Goal: Task Accomplishment & Management: Manage account settings

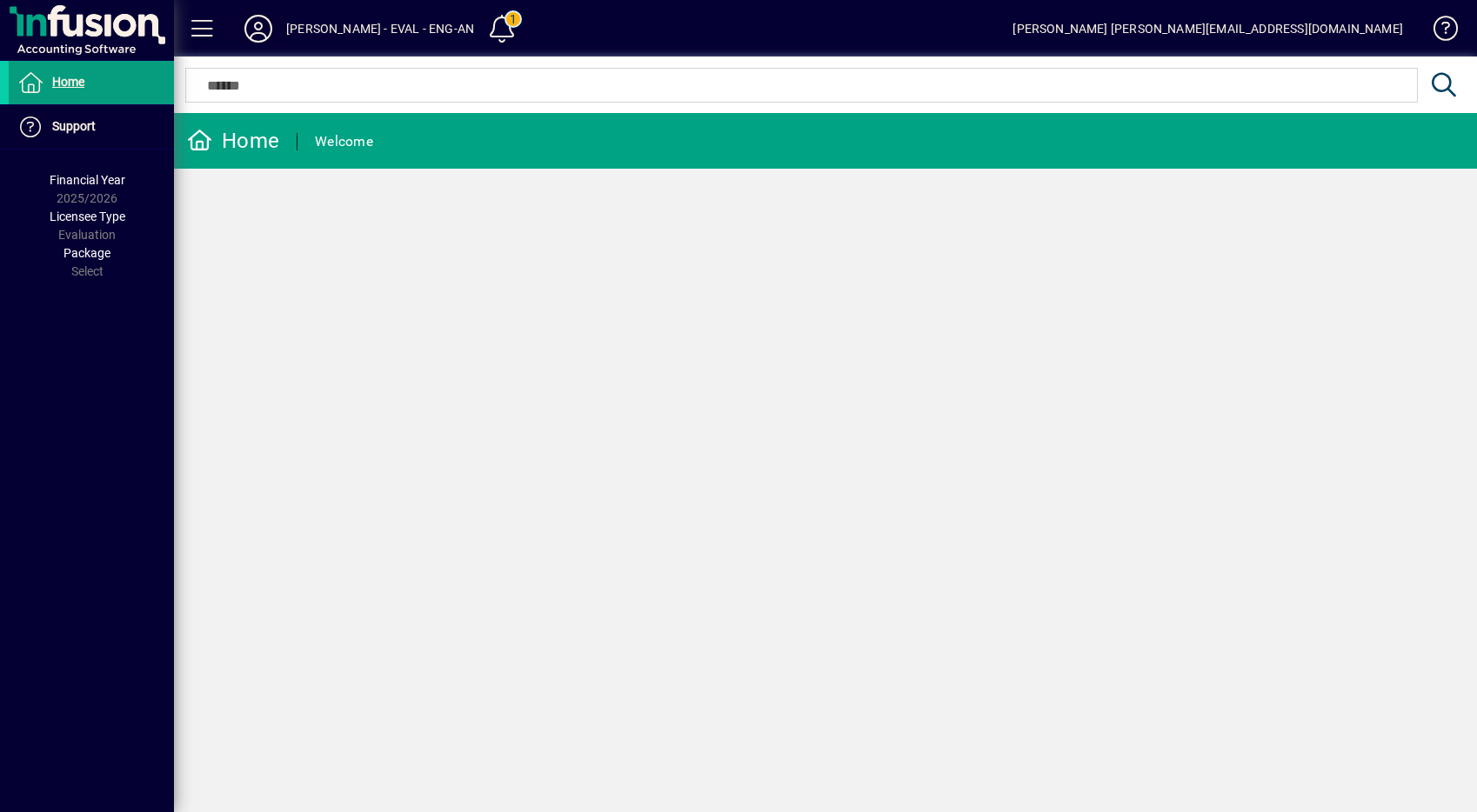
click at [253, 24] on icon at bounding box center [258, 28] width 35 height 28
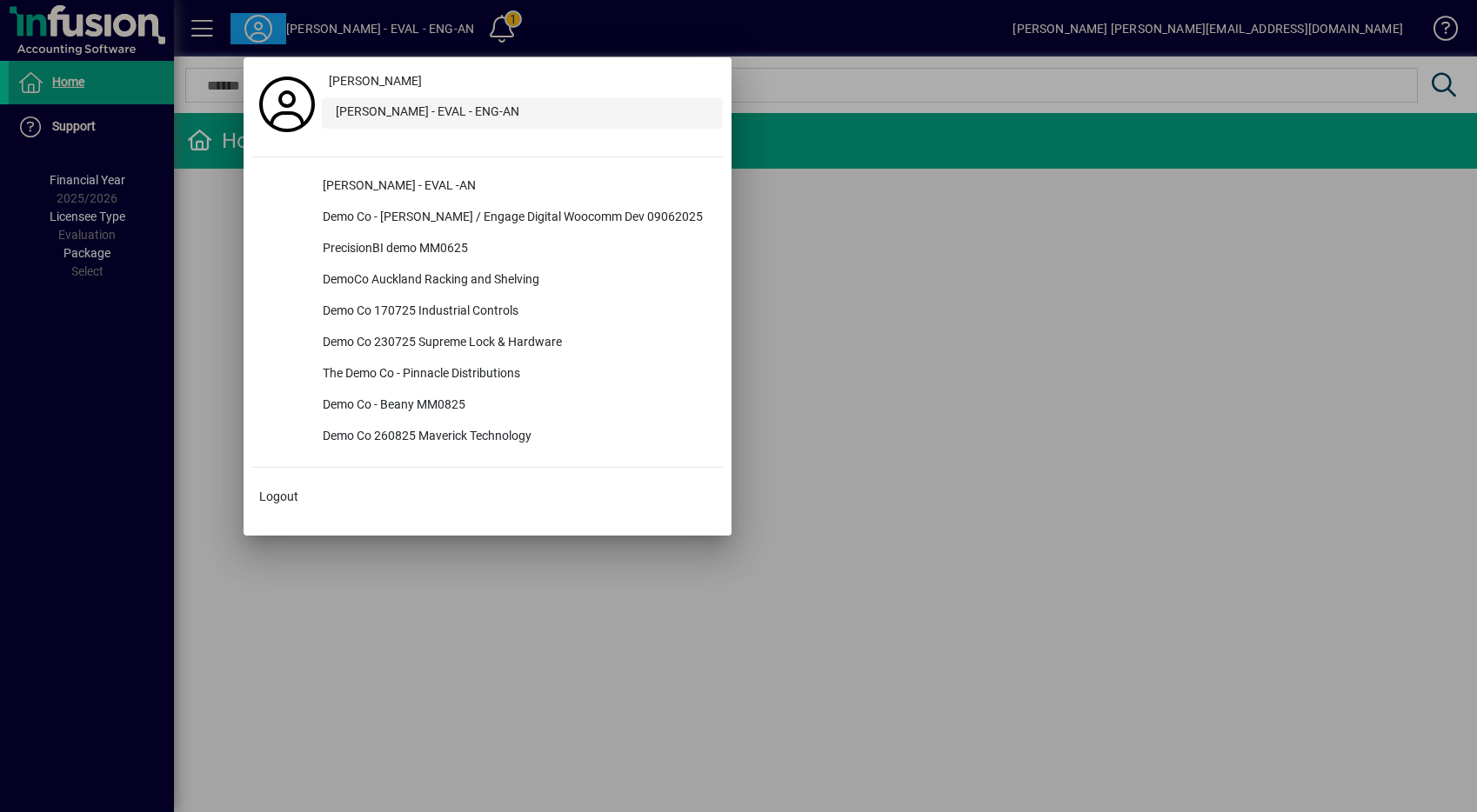
click at [413, 116] on div "Lewis Gray - EVAL - ENG-AN" at bounding box center [522, 112] width 401 height 31
click at [216, 238] on div at bounding box center [738, 406] width 1477 height 812
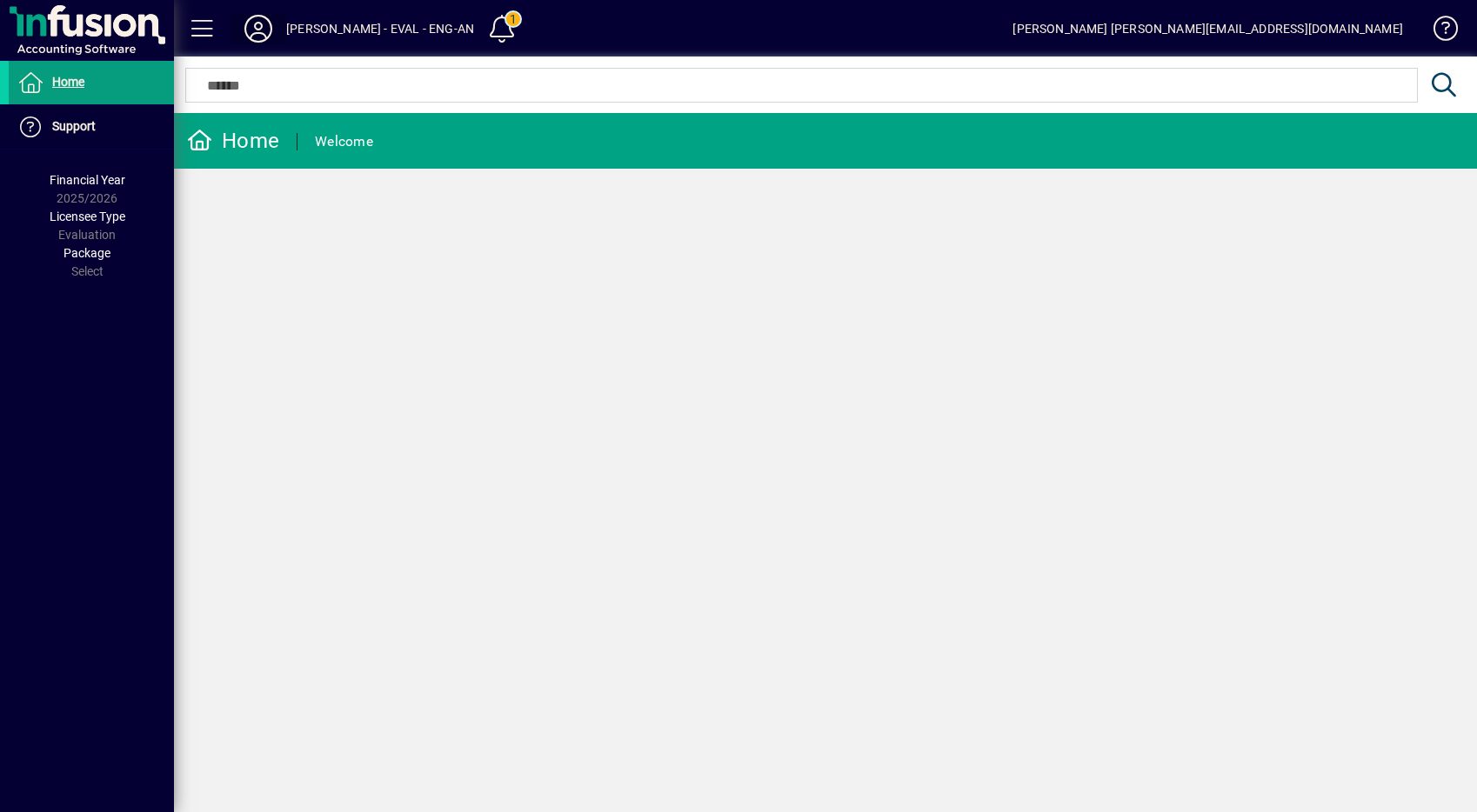
click at [265, 31] on icon at bounding box center [258, 28] width 35 height 28
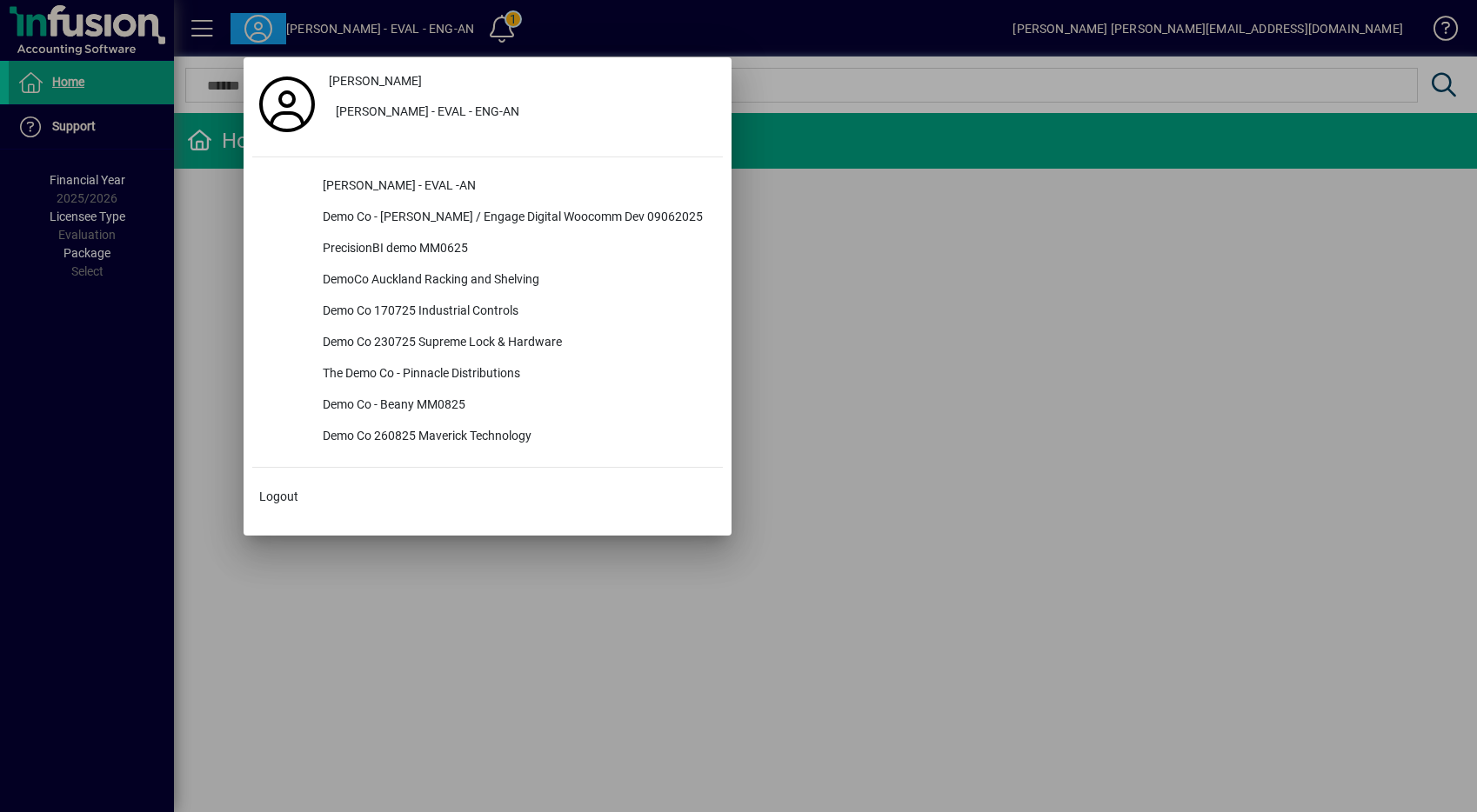
click at [264, 27] on div at bounding box center [738, 406] width 1477 height 812
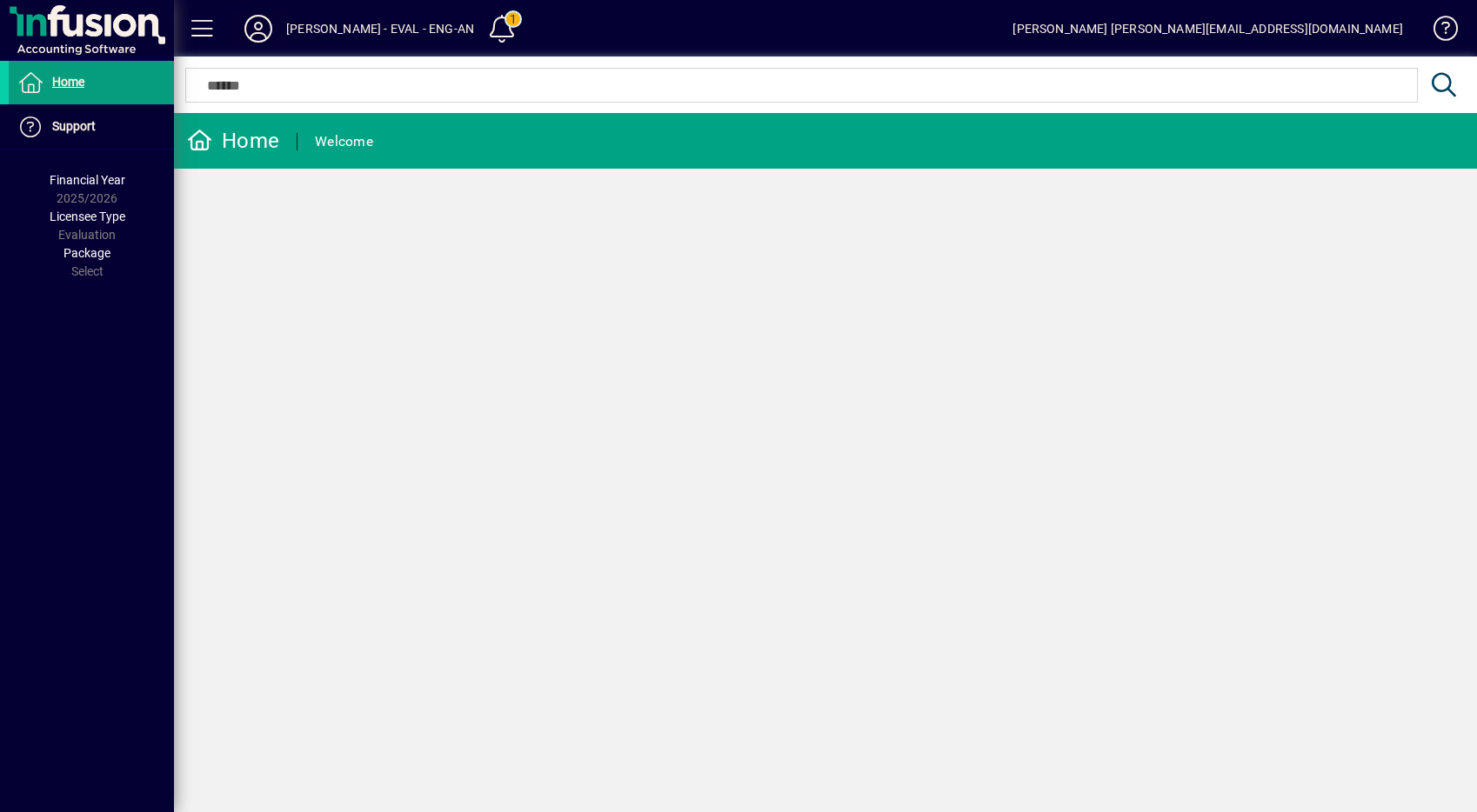
click at [272, 33] on icon at bounding box center [258, 28] width 35 height 28
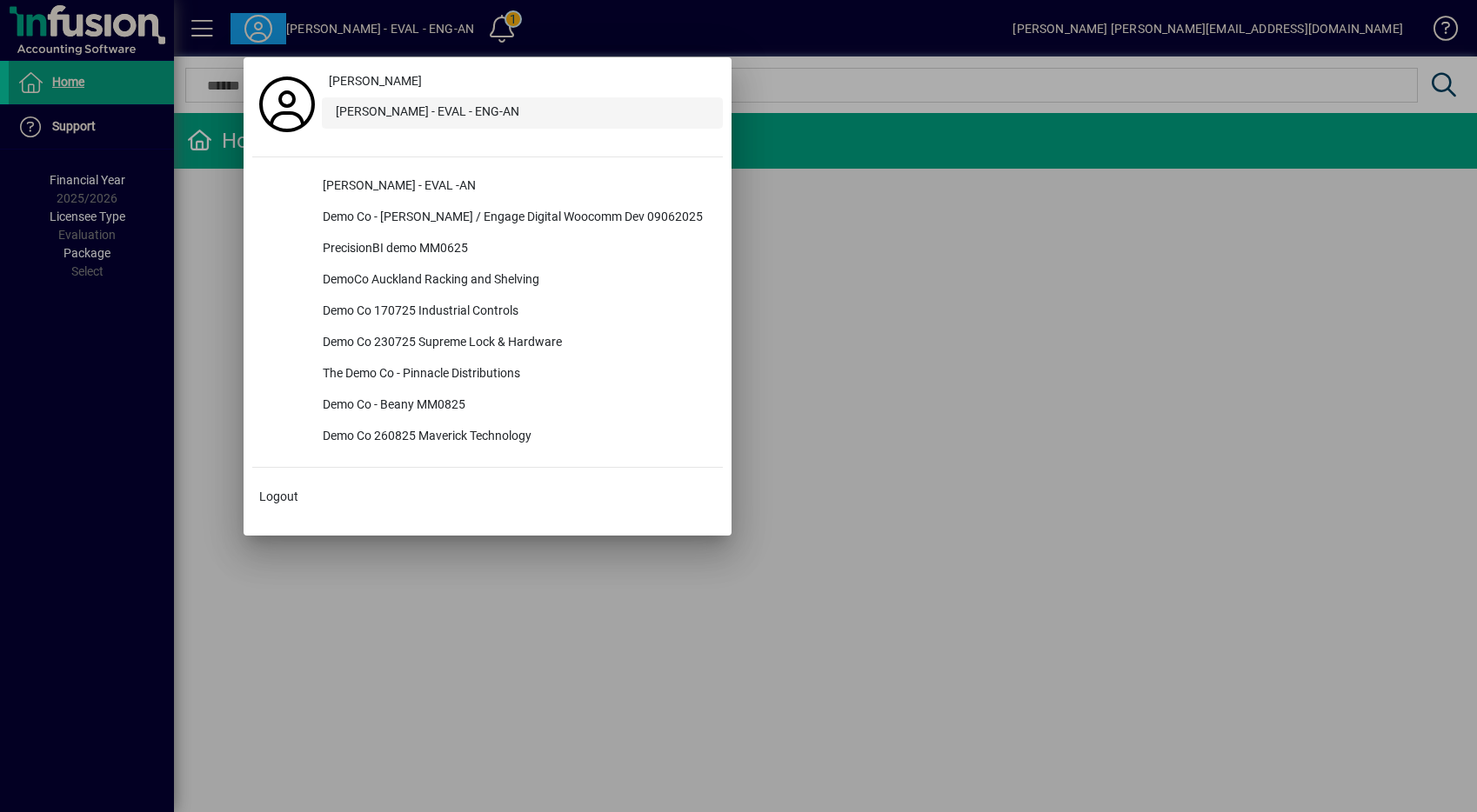
click at [362, 117] on div "Lewis Gray - EVAL - ENG-AN" at bounding box center [522, 112] width 401 height 31
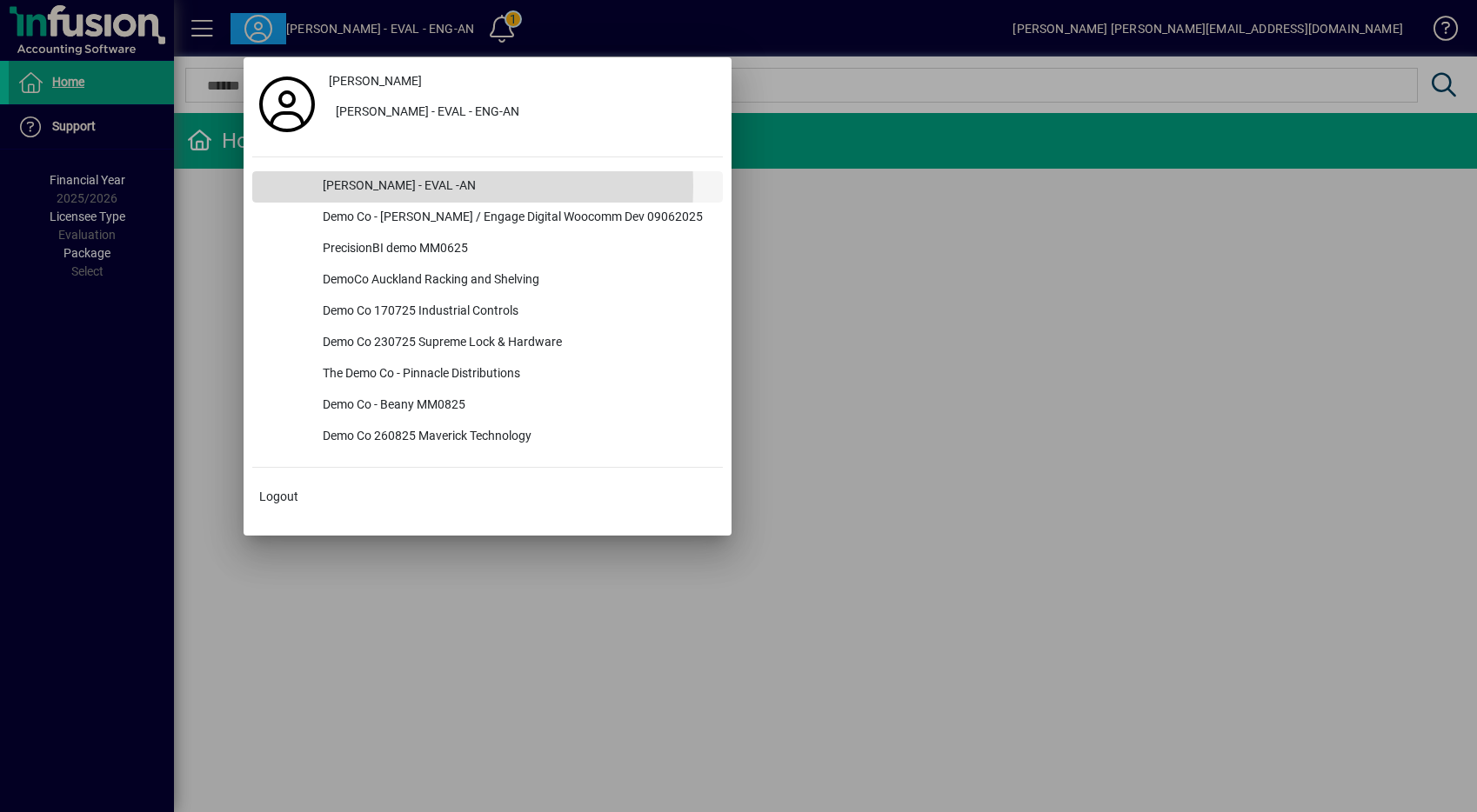
click at [377, 186] on div "[PERSON_NAME] - EVAL -AN" at bounding box center [515, 187] width 414 height 31
